Goal: Complete application form

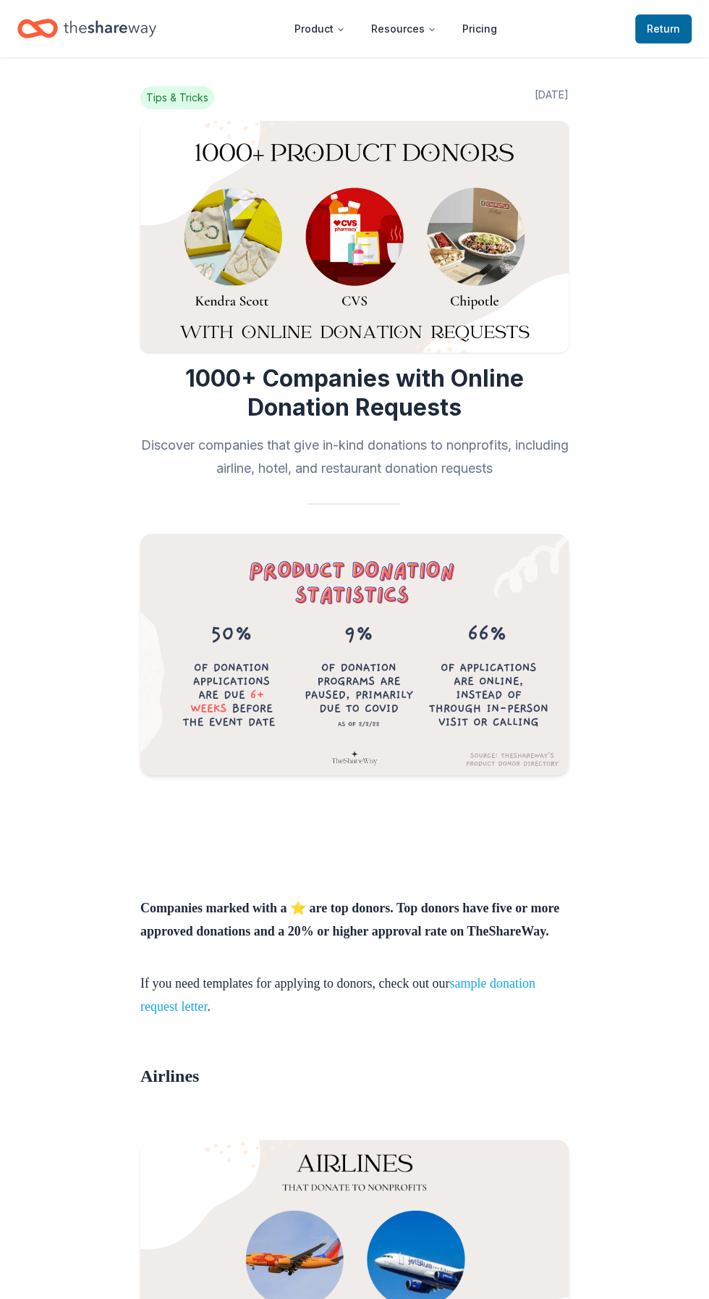
click at [536, 1006] on link "sample donation request letter" at bounding box center [337, 995] width 395 height 38
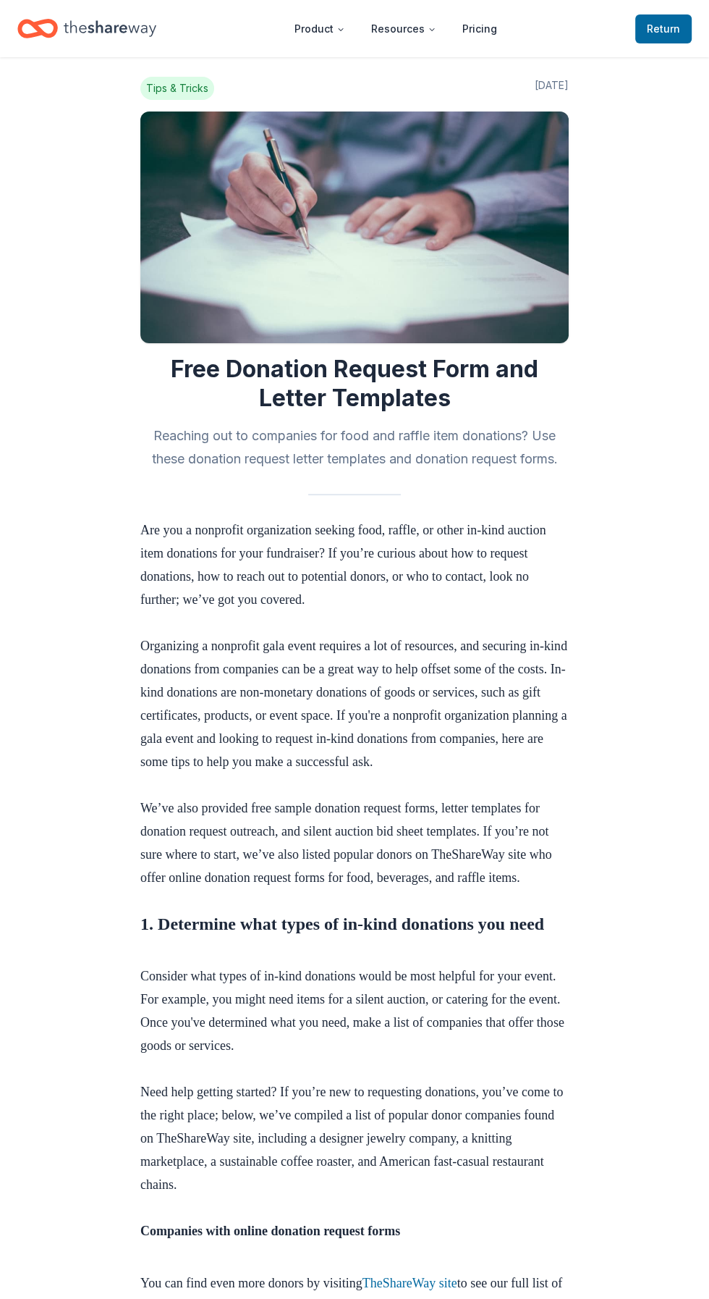
scroll to position [24, 0]
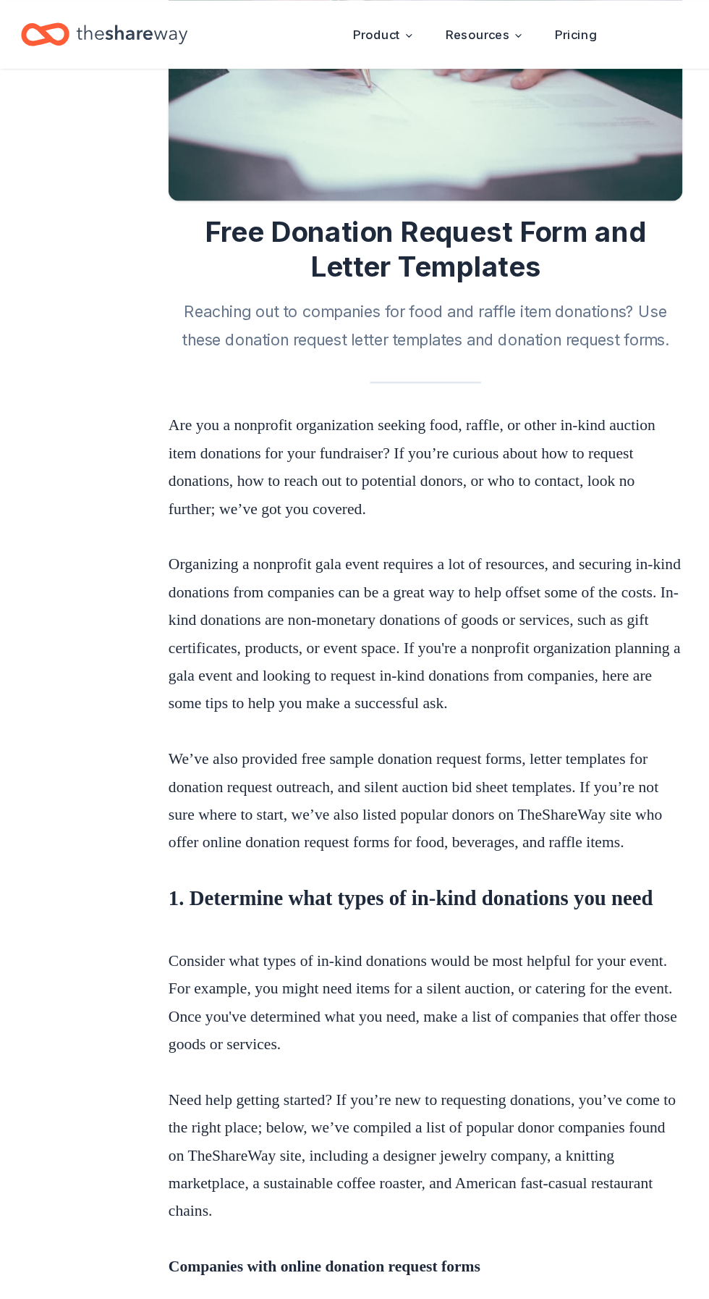
scroll to position [185, 0]
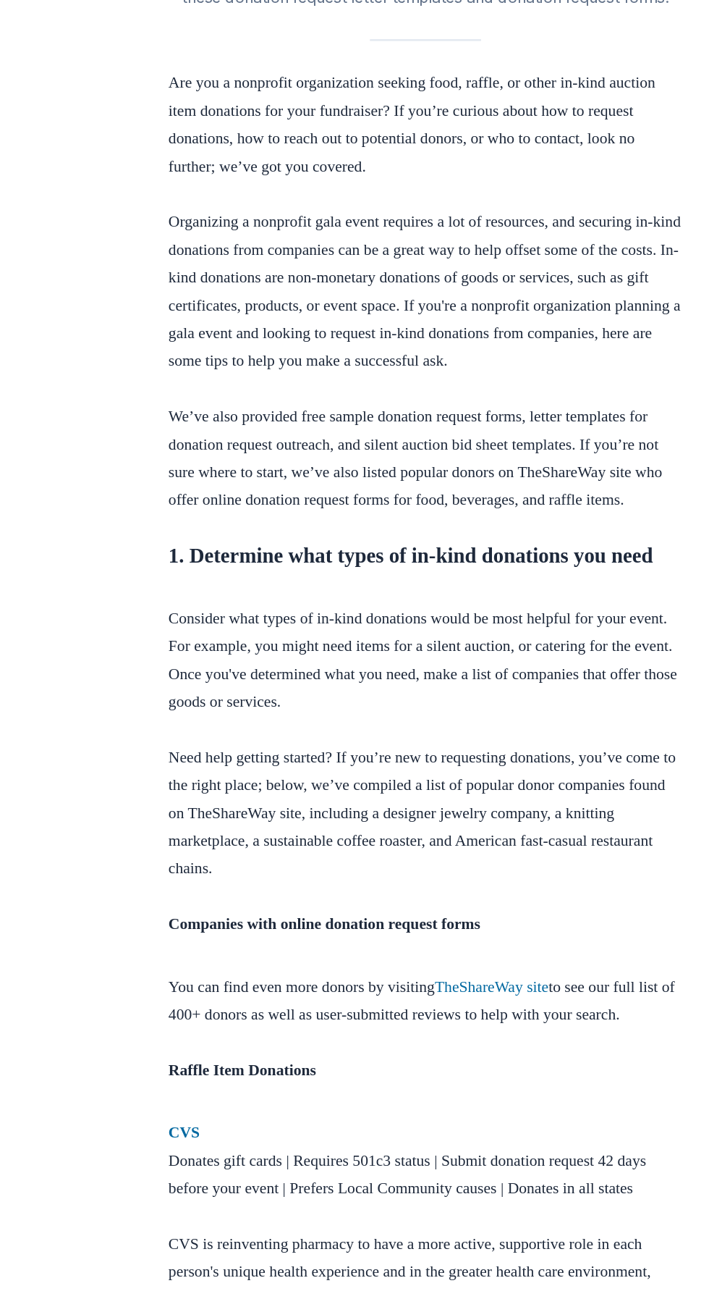
scroll to position [239, 0]
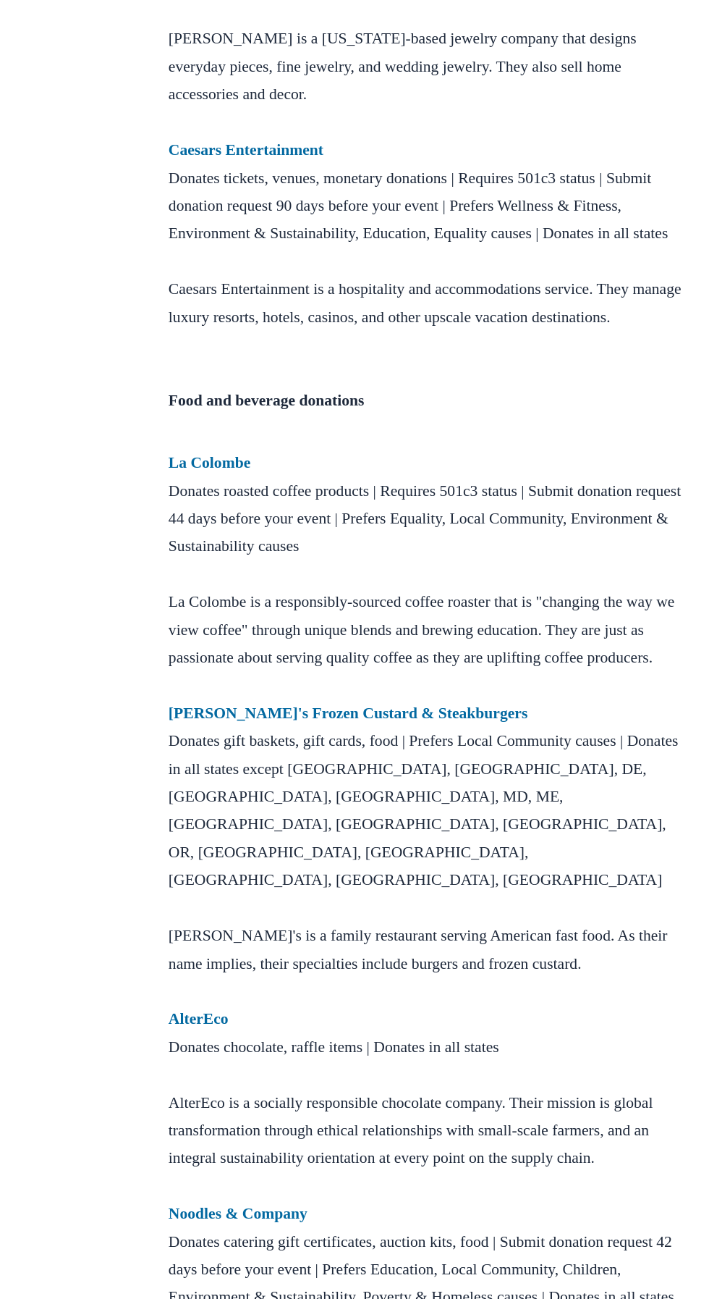
scroll to position [1884, 0]
click at [69, 1144] on div "Tips & Tricks Jan 05, 2022 Free Donation Request Form and Letter Templates Reac…" at bounding box center [354, 762] width 709 height 5179
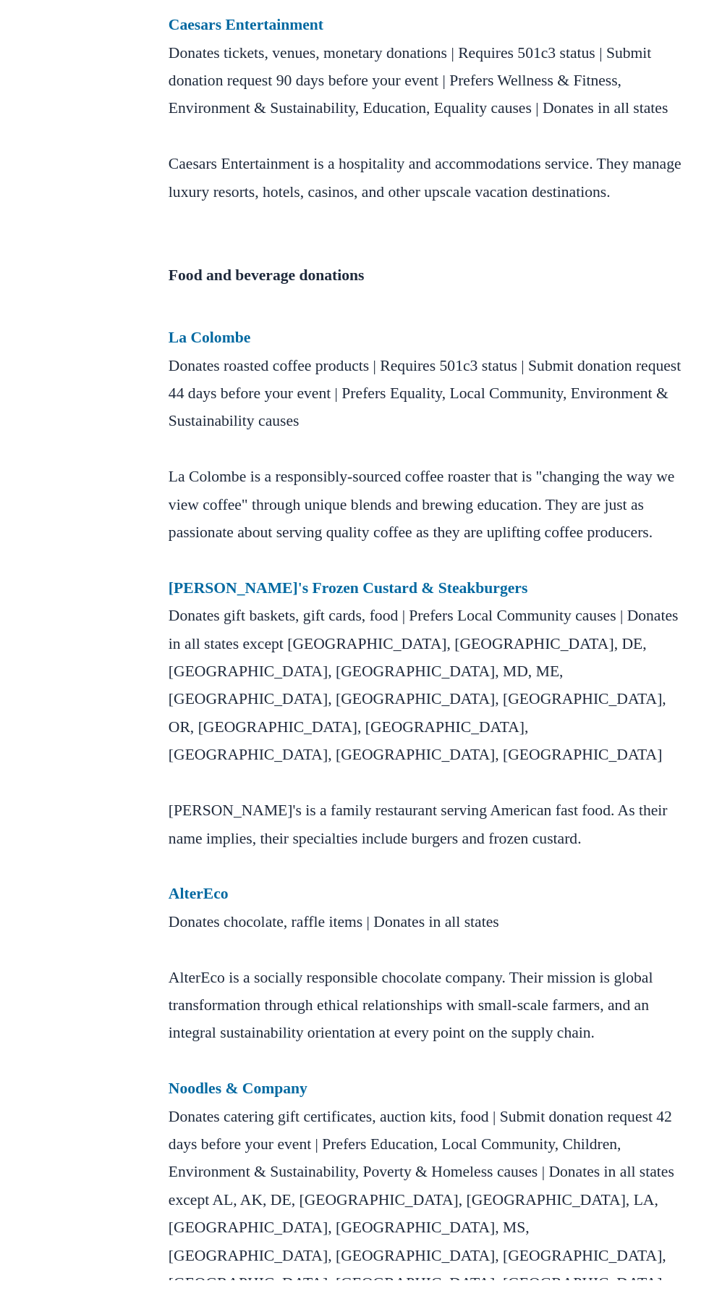
scroll to position [1950, 0]
click at [177, 728] on strong "Freddy's Frozen Custard & Steakburgers" at bounding box center [290, 721] width 300 height 14
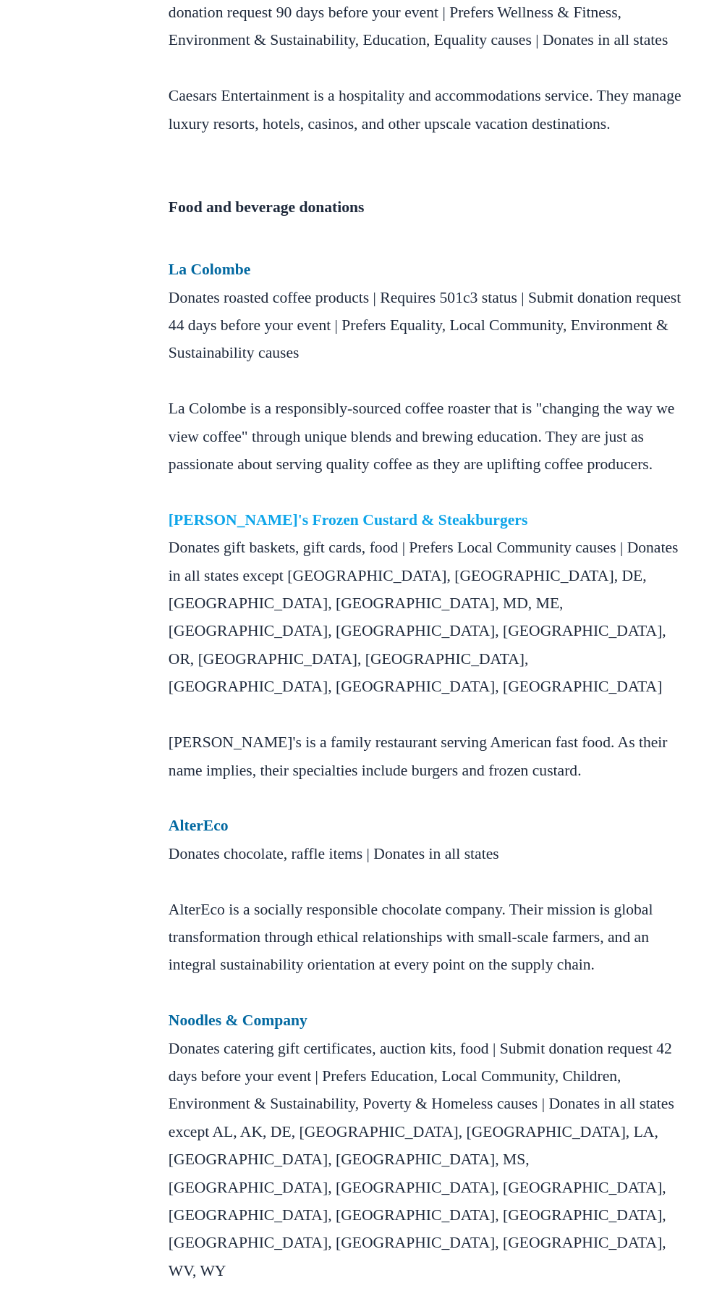
scroll to position [2060, 0]
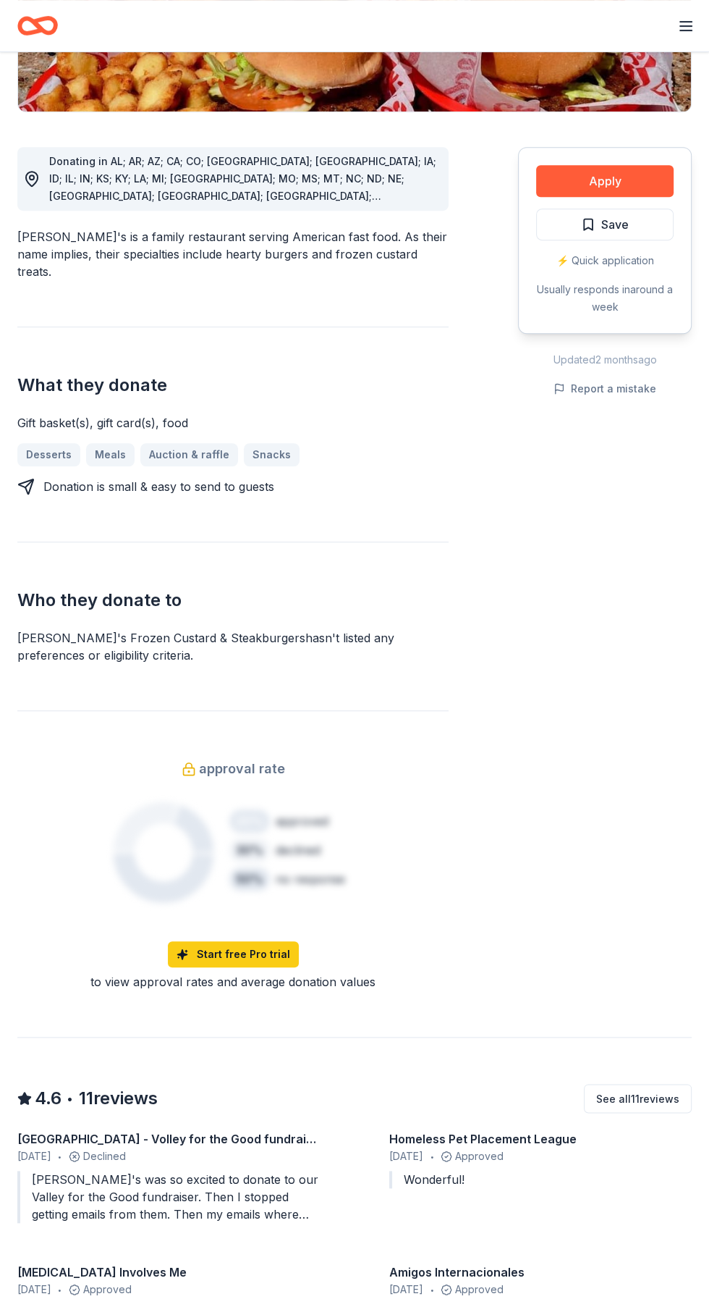
scroll to position [374, 0]
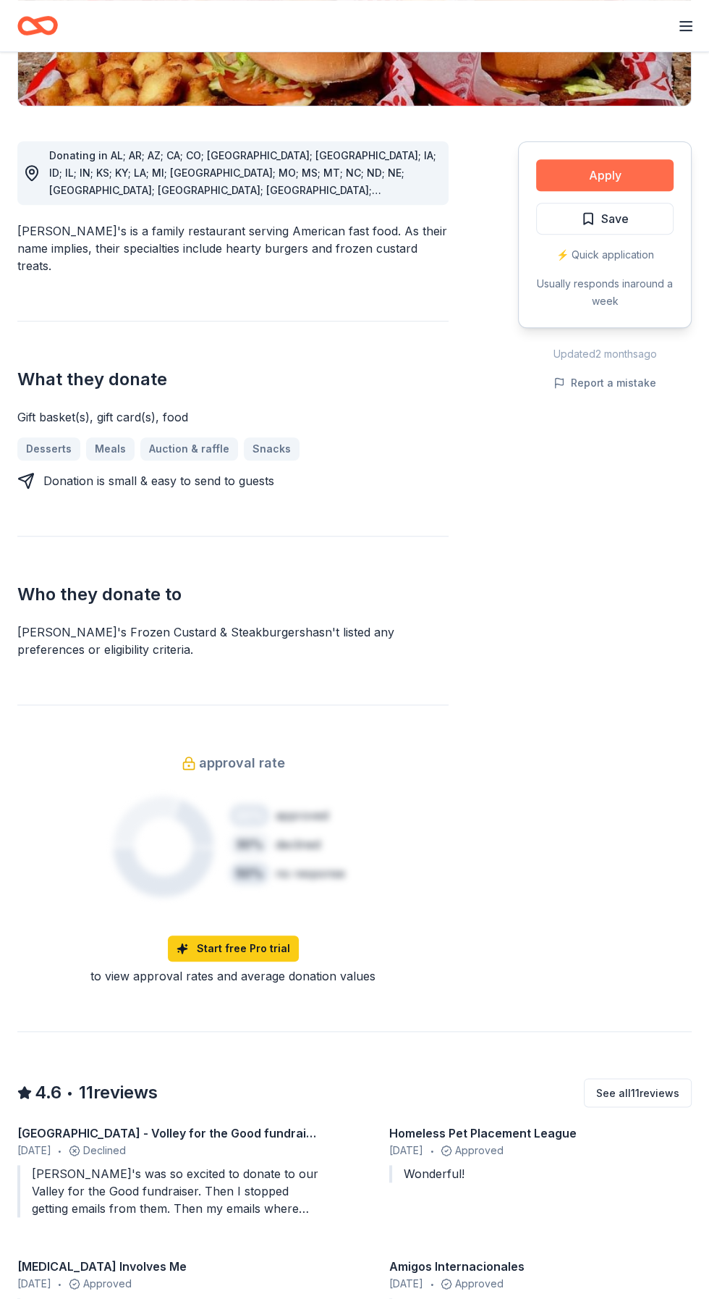
click at [610, 159] on button "Apply" at bounding box center [605, 175] width 138 height 32
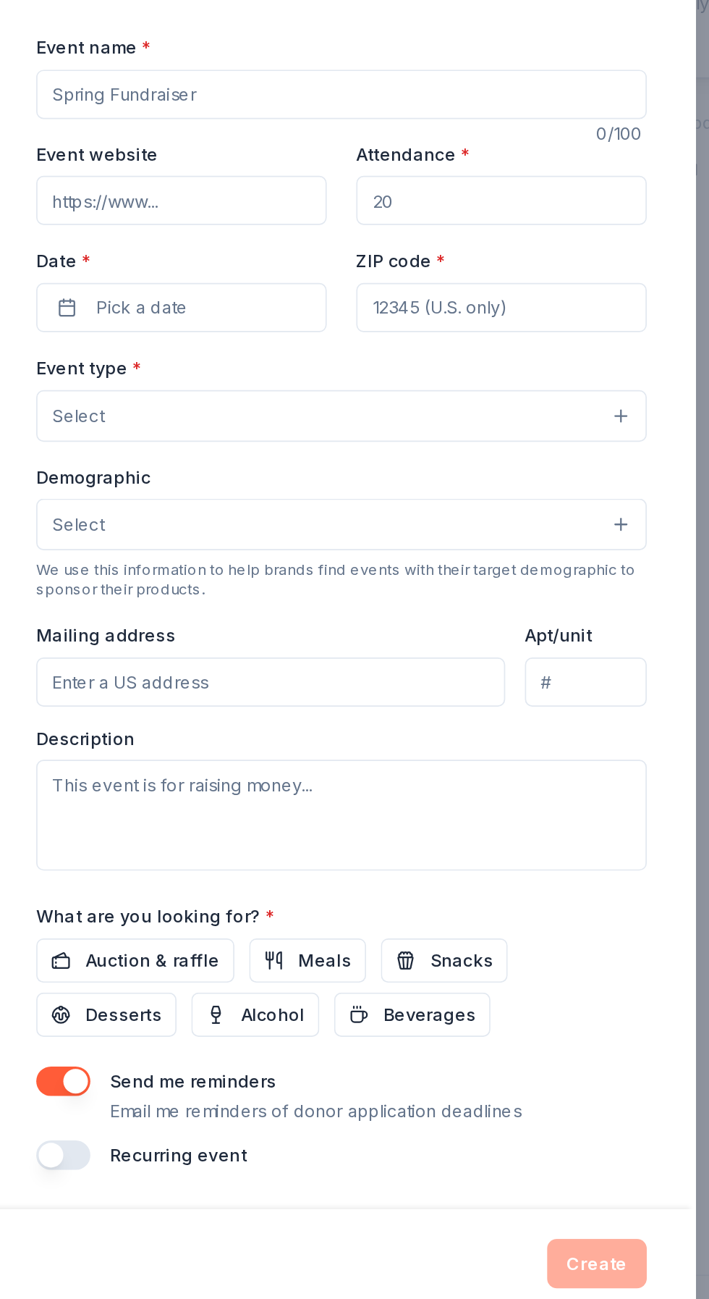
click at [198, 352] on input "Event name *" at bounding box center [354, 337] width 359 height 29
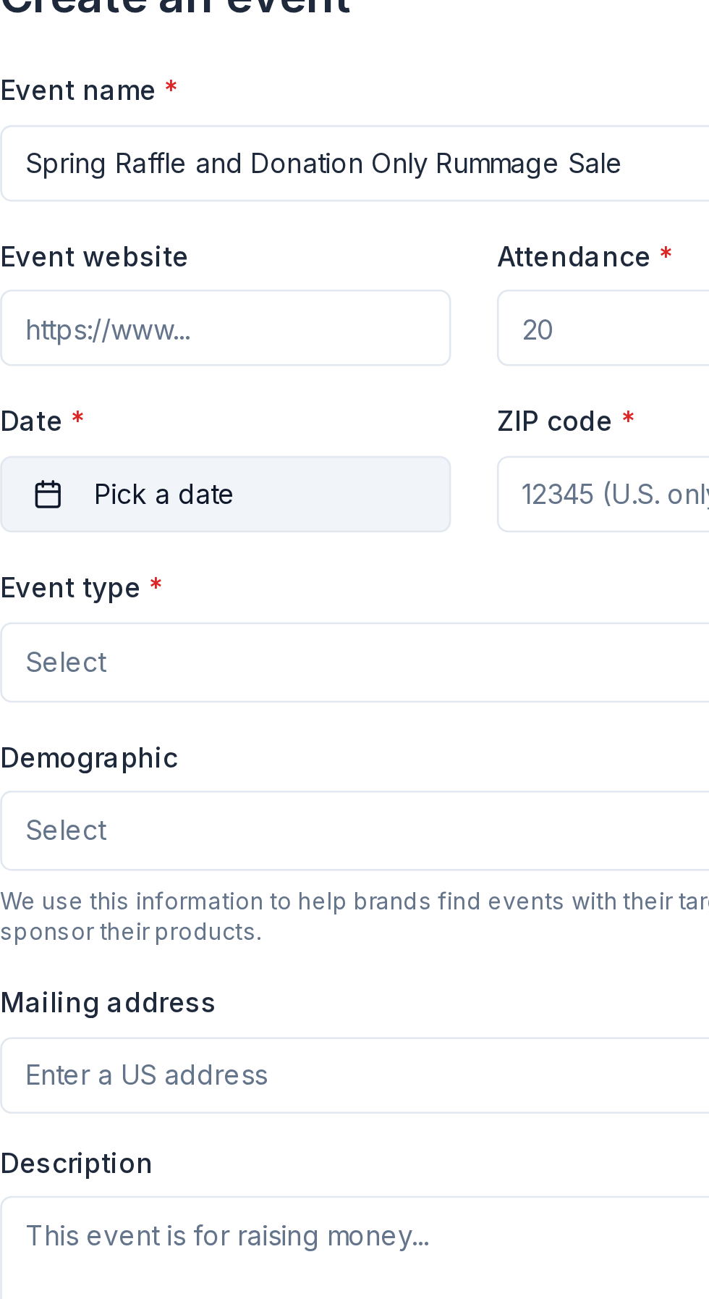
type input "Spring Raffle and Donation Only Rummage Sale"
click at [219, 468] on span "Pick a date" at bounding box center [238, 462] width 54 height 17
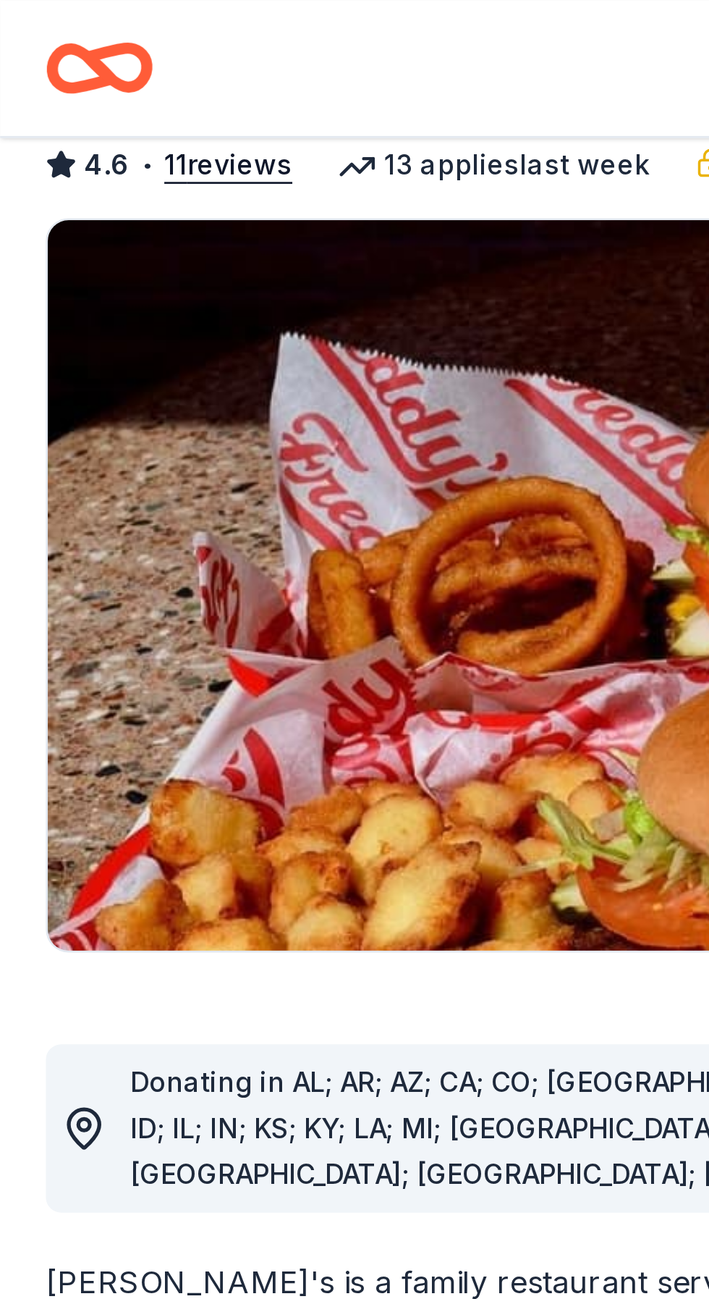
scroll to position [116, 0]
